Goal: Task Accomplishment & Management: Manage account settings

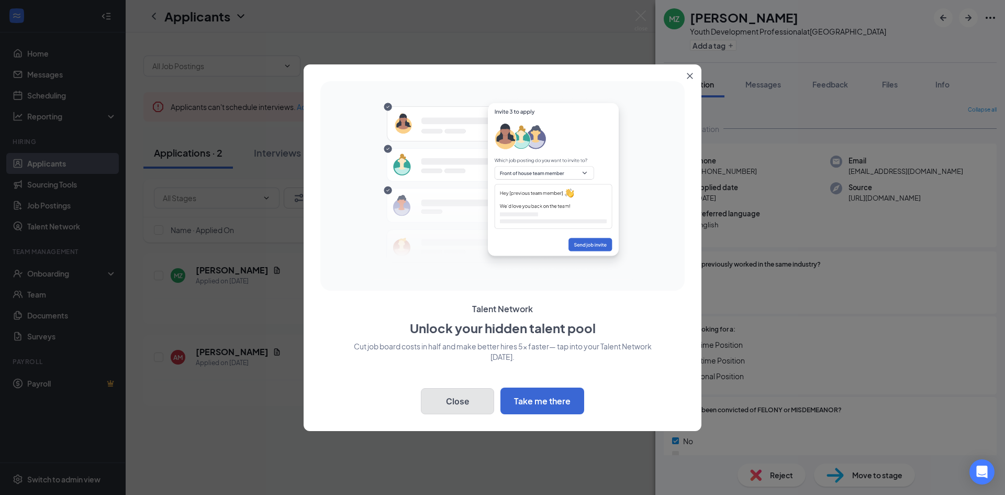
click at [469, 390] on button "Close" at bounding box center [457, 401] width 73 height 26
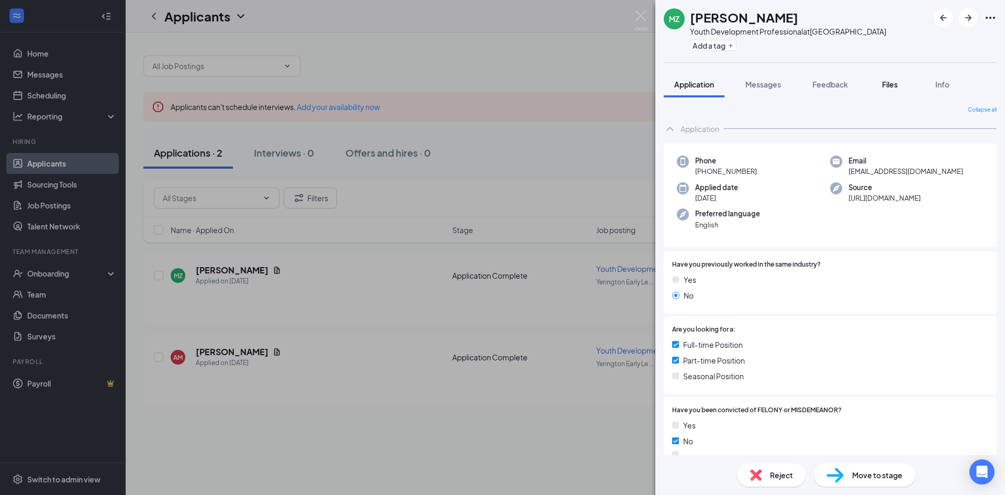
click at [891, 84] on span "Files" at bounding box center [890, 84] width 16 height 9
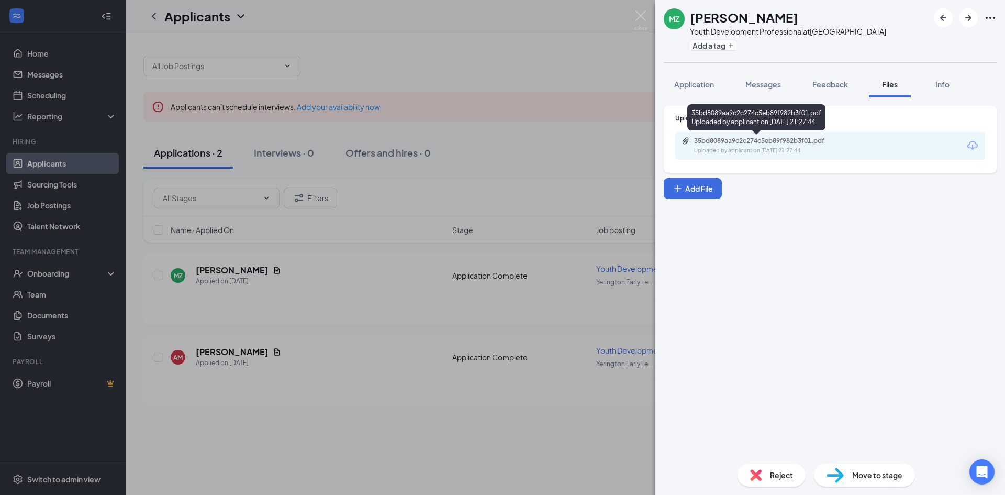
click at [812, 141] on div "35bd8089aa9c2c274c5eb89f982b3f01.pdf" at bounding box center [767, 141] width 147 height 8
click at [237, 352] on div "MZ [PERSON_NAME] Youth Development Professional at [GEOGRAPHIC_DATA] Add a tag …" at bounding box center [502, 247] width 1005 height 495
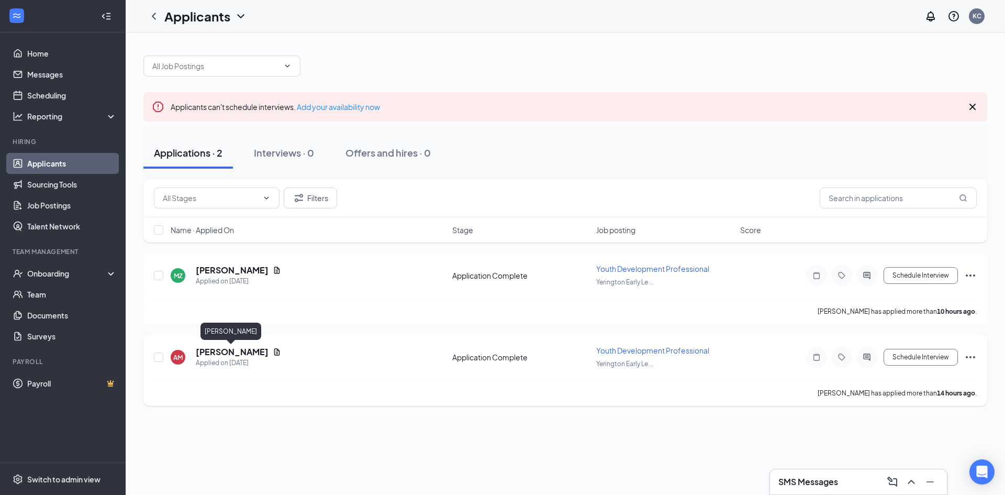
click at [211, 353] on h5 "[PERSON_NAME]" at bounding box center [232, 352] width 73 height 12
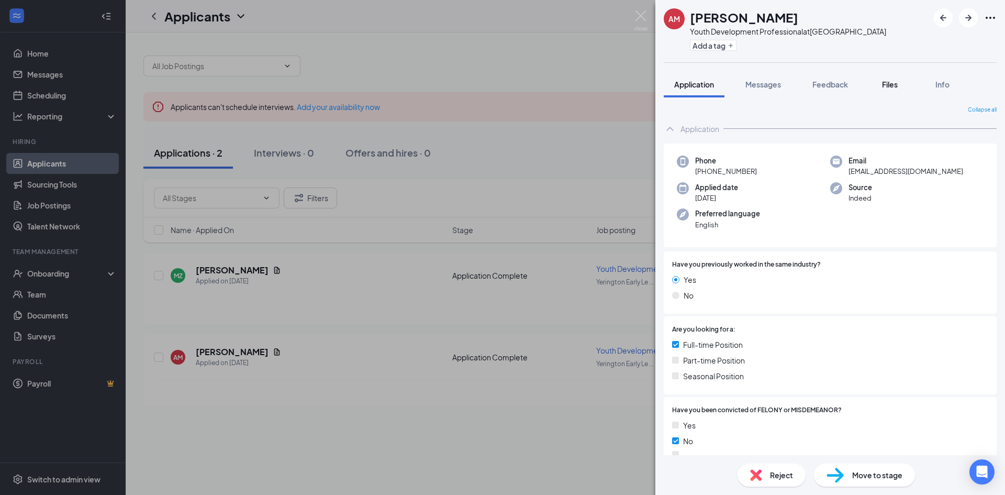
click at [899, 79] on button "Files" at bounding box center [890, 84] width 42 height 26
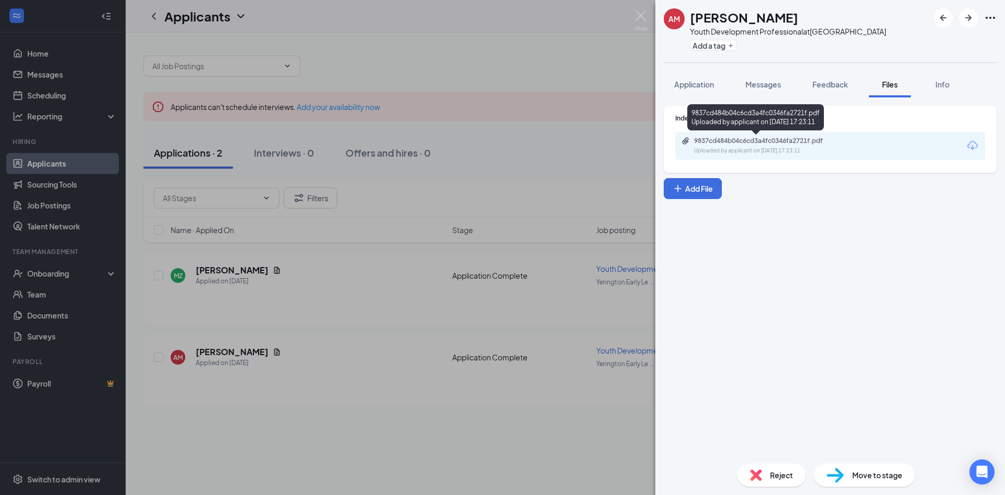
click at [788, 151] on div "Uploaded by applicant on [DATE] 17:23:11" at bounding box center [772, 151] width 157 height 8
click at [772, 466] on div "Reject" at bounding box center [771, 474] width 68 height 23
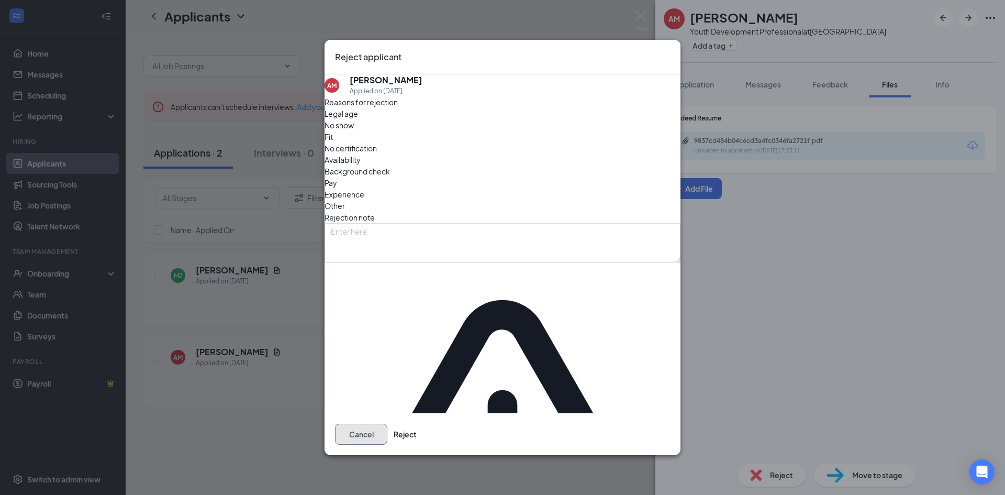
click at [387, 423] on button "Cancel" at bounding box center [361, 433] width 52 height 21
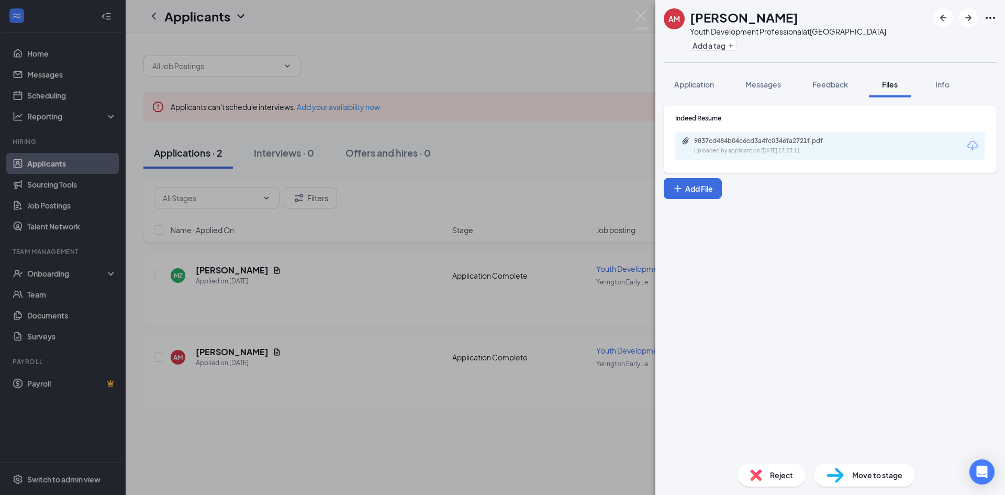
click at [528, 65] on div "AM [PERSON_NAME] Youth Development Professional at [GEOGRAPHIC_DATA] Add a tag …" at bounding box center [502, 247] width 1005 height 495
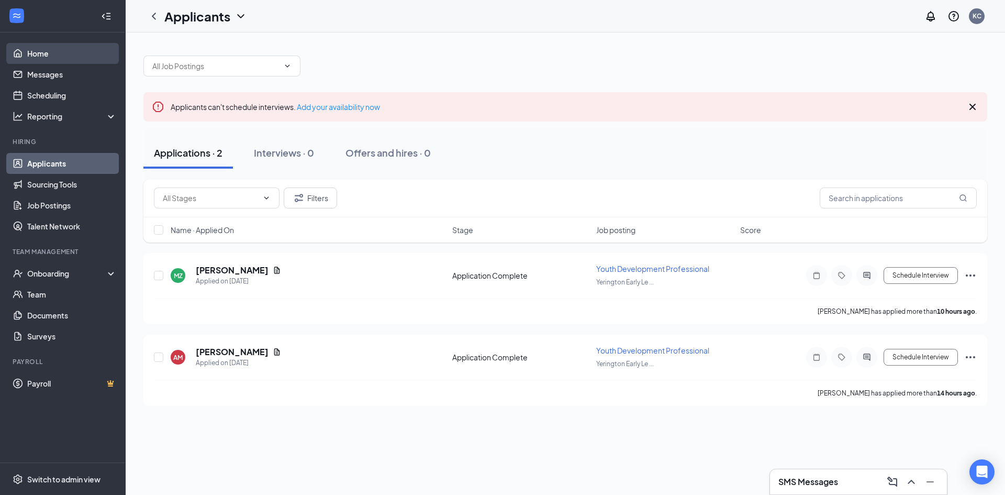
click at [44, 51] on link "Home" at bounding box center [71, 53] width 89 height 21
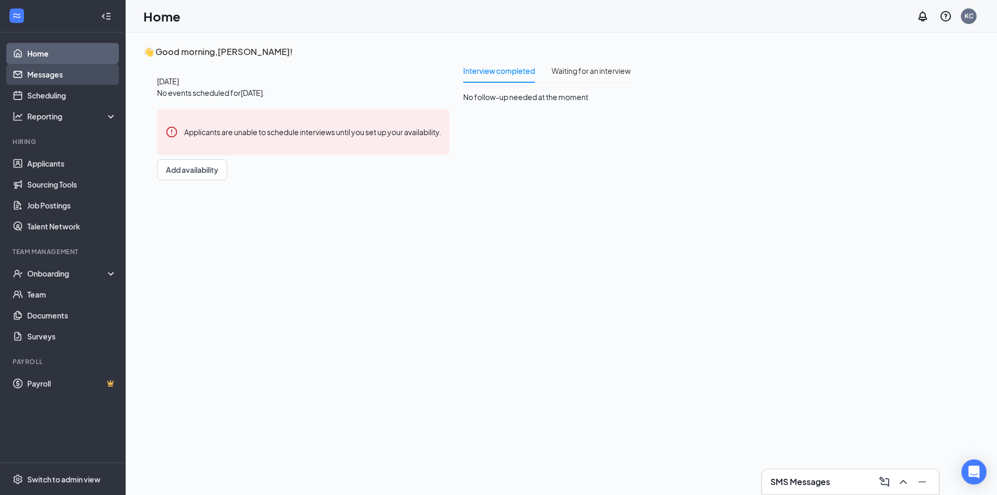
click at [43, 74] on link "Messages" at bounding box center [71, 74] width 89 height 21
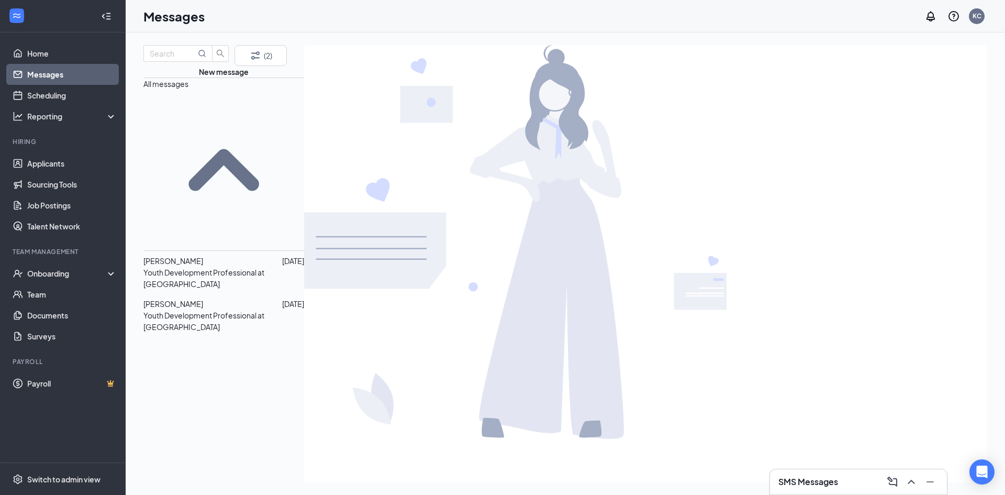
click at [203, 256] on span "[PERSON_NAME]" at bounding box center [173, 260] width 60 height 9
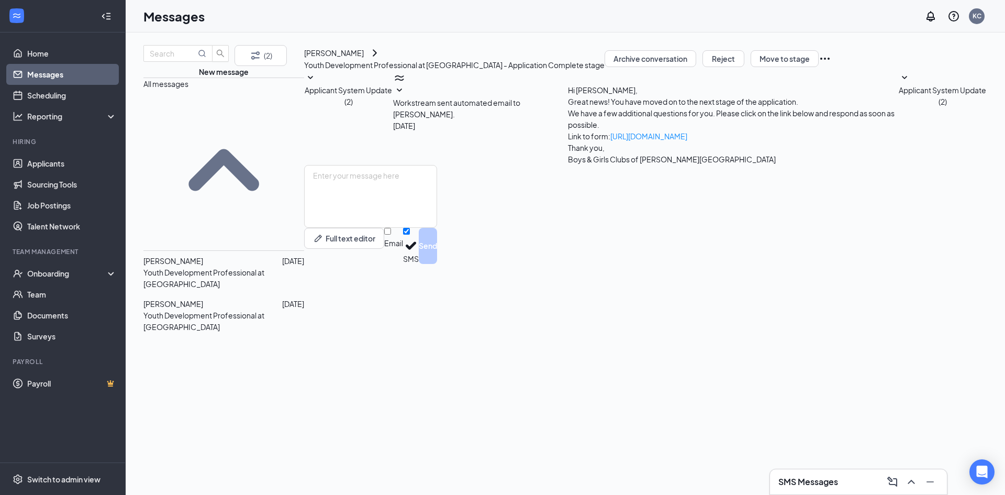
drag, startPoint x: 212, startPoint y: 176, endPoint x: 212, endPoint y: 223, distance: 47.1
click at [203, 299] on span "[PERSON_NAME]" at bounding box center [173, 303] width 60 height 9
click at [57, 153] on link "Applicants" at bounding box center [71, 163] width 89 height 21
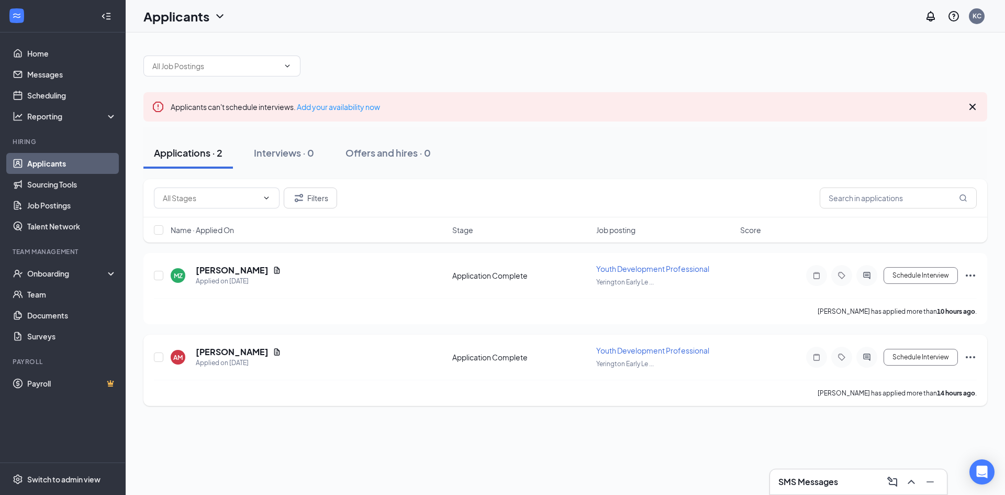
click at [206, 370] on div "AM [PERSON_NAME] Applied on [DATE] Application Complete Youth Development Profe…" at bounding box center [565, 362] width 823 height 35
click at [220, 356] on h5 "[PERSON_NAME]" at bounding box center [232, 352] width 73 height 12
